Goal: Information Seeking & Learning: Find specific page/section

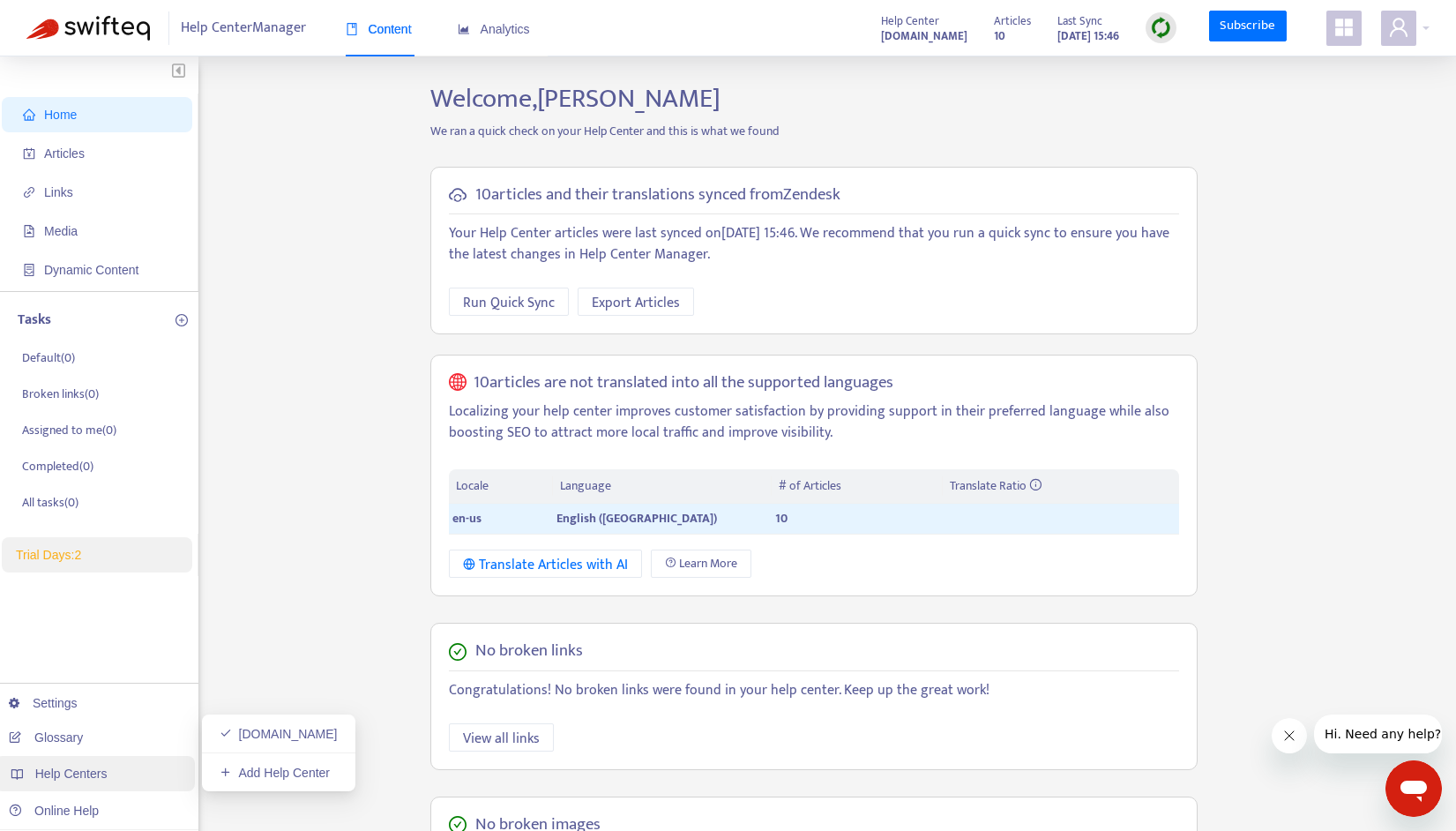
click at [57, 771] on span "Help Centers" at bounding box center [72, 773] width 73 height 14
click at [54, 808] on link "Online Help" at bounding box center [54, 810] width 90 height 14
